Goal: Register for event/course

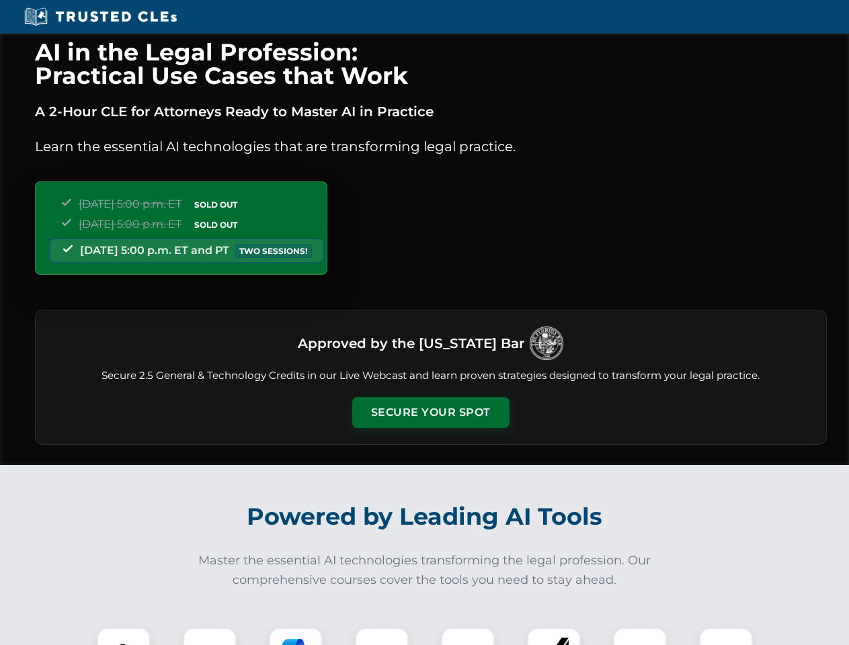
click at [430, 413] on button "Secure Your Spot" at bounding box center [430, 412] width 157 height 31
click at [124, 636] on img at bounding box center [123, 654] width 39 height 39
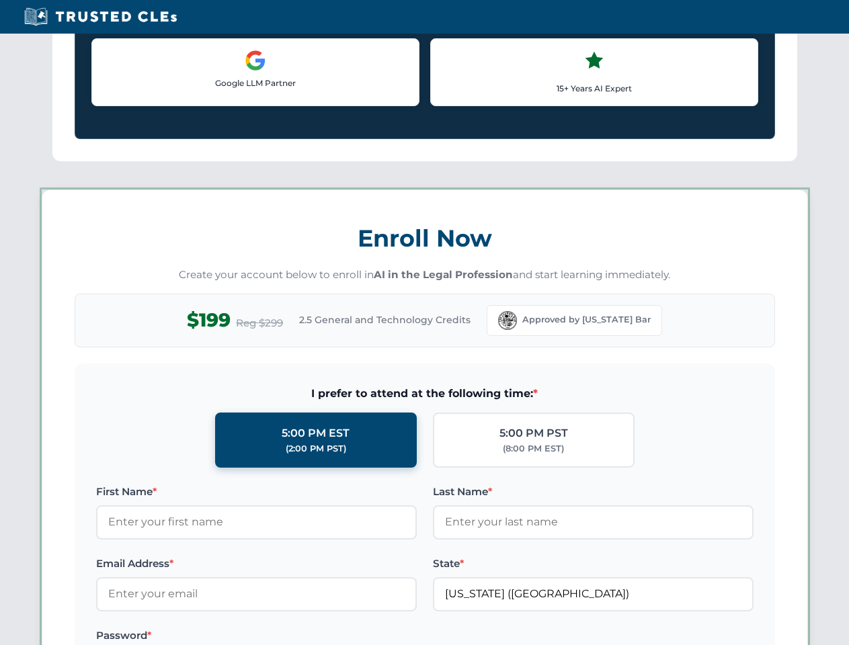
click at [296, 636] on label "Password *" at bounding box center [256, 636] width 320 height 16
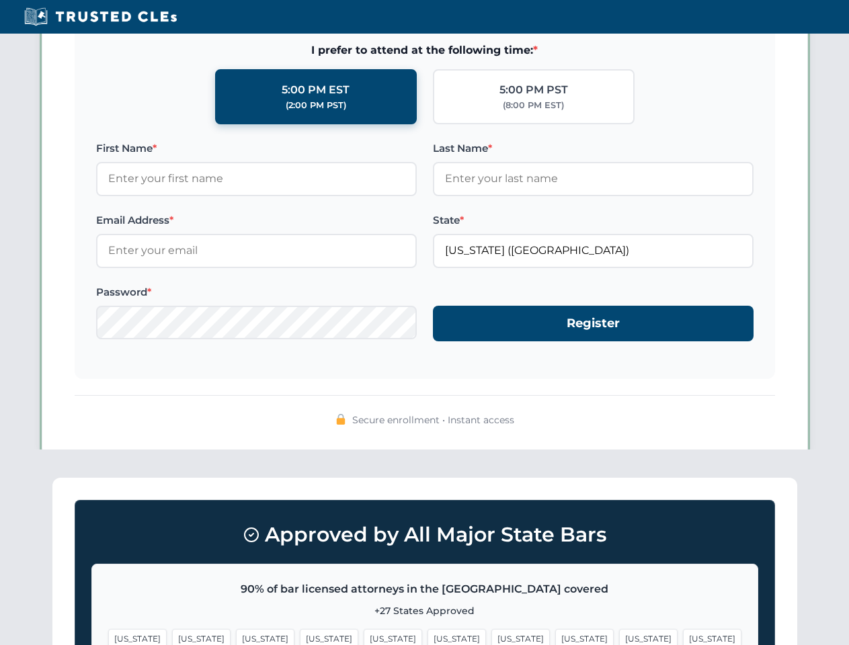
click at [619, 636] on span "[US_STATE]" at bounding box center [648, 638] width 58 height 19
